Goal: Book appointment/travel/reservation

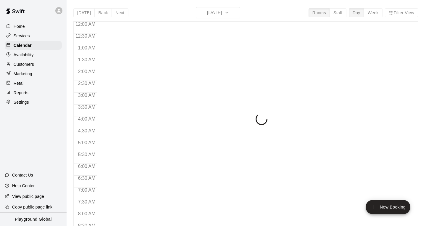
scroll to position [357, 0]
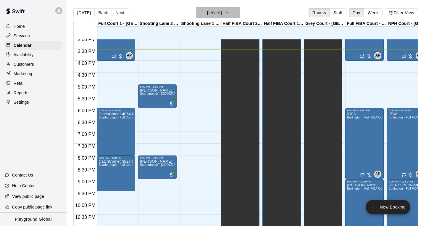
click at [229, 12] on icon "button" at bounding box center [226, 12] width 5 height 7
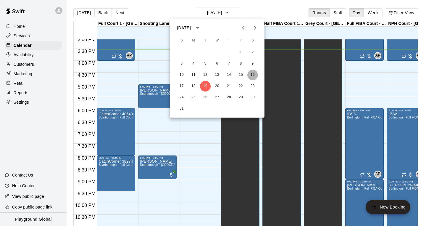
click at [254, 75] on button "16" at bounding box center [252, 74] width 11 height 11
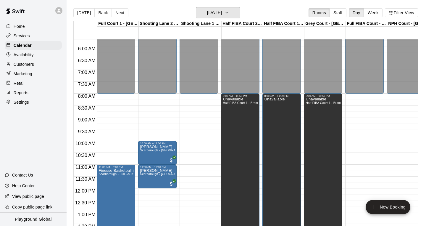
scroll to position [112, 0]
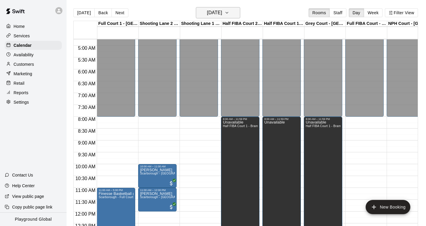
click at [229, 13] on icon "button" at bounding box center [226, 12] width 5 height 7
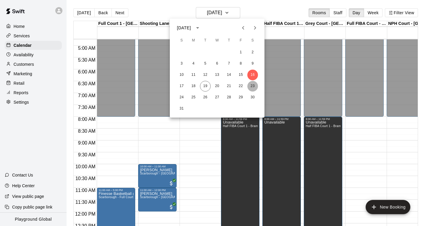
click at [249, 85] on button "23" at bounding box center [252, 86] width 11 height 11
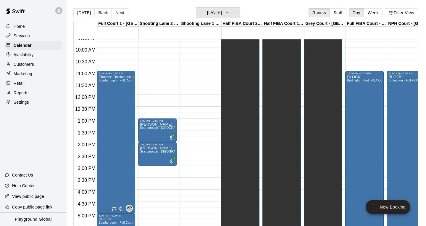
scroll to position [229, 0]
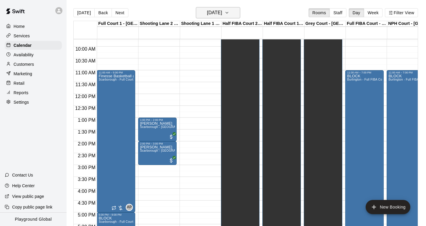
click at [239, 14] on button "[DATE]" at bounding box center [218, 12] width 44 height 11
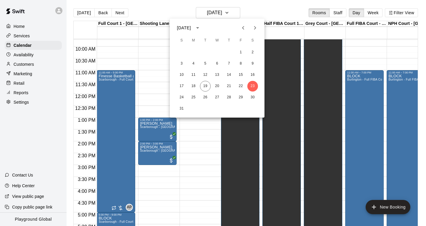
click at [148, 45] on div at bounding box center [213, 113] width 426 height 226
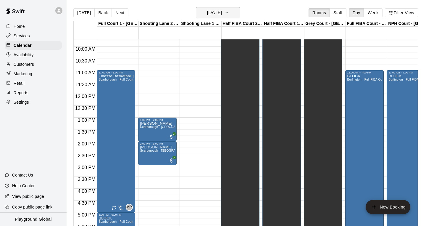
click at [229, 13] on icon "button" at bounding box center [226, 12] width 5 height 7
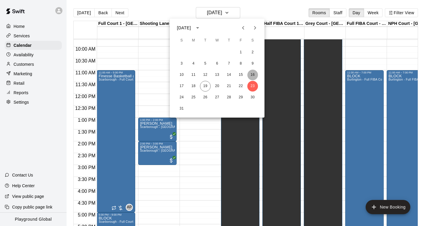
click at [252, 75] on button "16" at bounding box center [252, 74] width 11 height 11
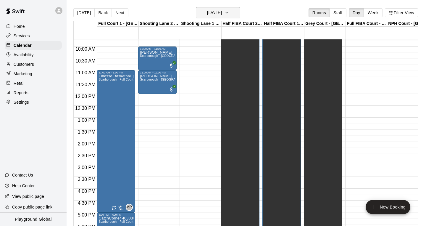
click at [222, 10] on h6 "[DATE]" at bounding box center [214, 13] width 15 height 8
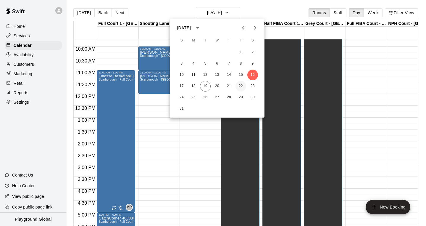
click at [241, 86] on button "22" at bounding box center [240, 86] width 11 height 11
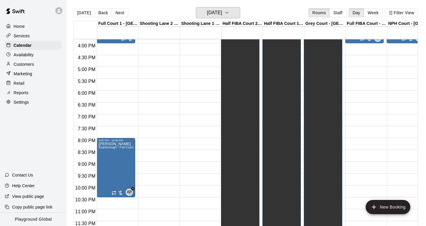
scroll to position [375, 0]
click at [228, 13] on icon "button" at bounding box center [227, 12] width 2 height 1
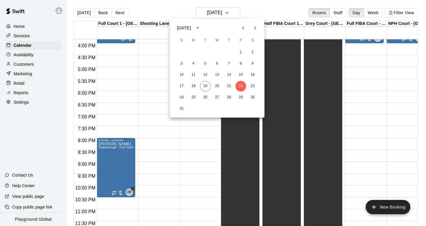
click at [119, 114] on div at bounding box center [213, 113] width 426 height 226
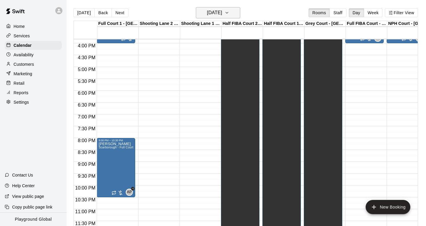
click at [229, 13] on icon "button" at bounding box center [226, 12] width 5 height 7
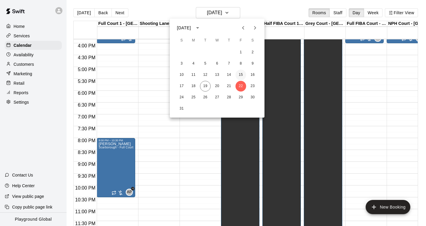
click at [239, 75] on button "15" at bounding box center [240, 74] width 11 height 11
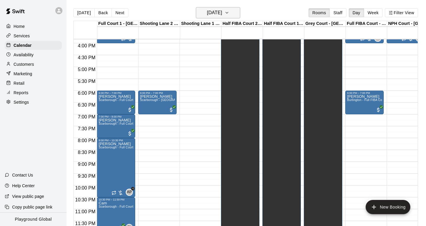
click at [229, 12] on icon "button" at bounding box center [226, 12] width 5 height 7
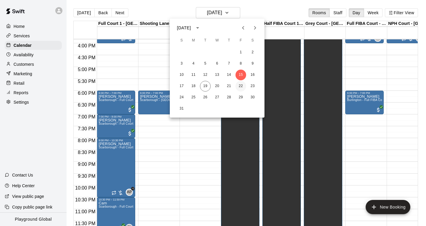
click at [241, 88] on button "22" at bounding box center [240, 86] width 11 height 11
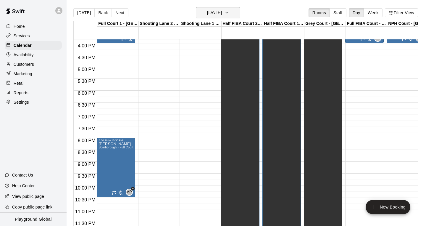
click at [230, 15] on button "[DATE]" at bounding box center [218, 12] width 44 height 11
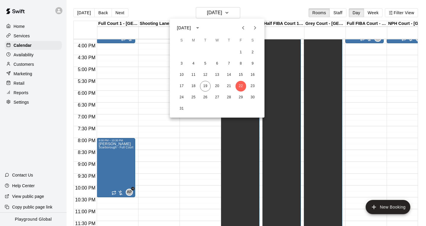
click at [175, 175] on div at bounding box center [213, 113] width 426 height 226
